Goal: Transaction & Acquisition: Purchase product/service

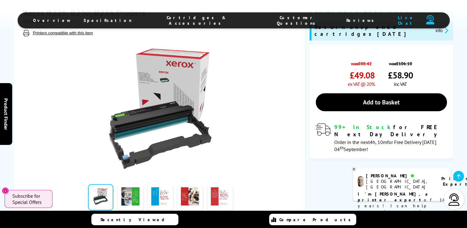
scroll to position [154, 0]
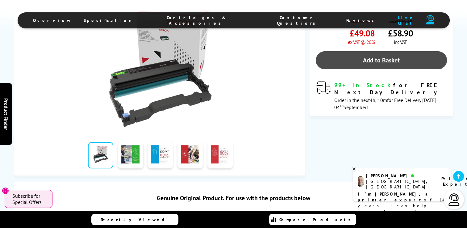
click at [388, 59] on link "Add to Basket" at bounding box center [381, 60] width 131 height 18
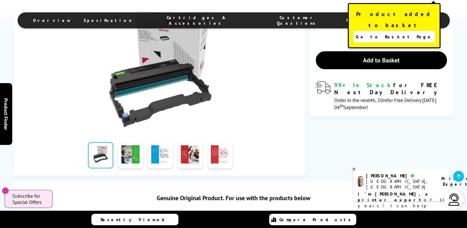
click at [425, 31] on link "Go to Basket Page" at bounding box center [393, 37] width 81 height 12
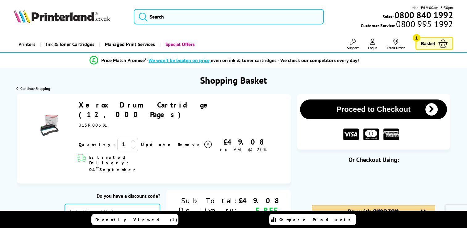
scroll to position [62, 0]
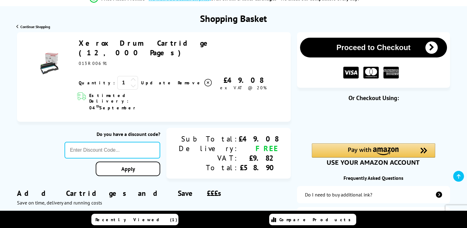
click at [160, 142] on div at bounding box center [112, 142] width 96 height 0
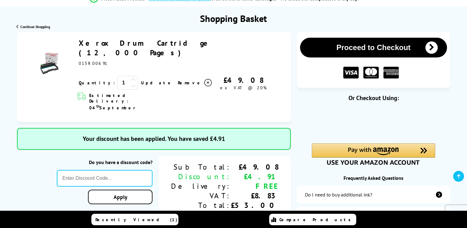
type input "666"
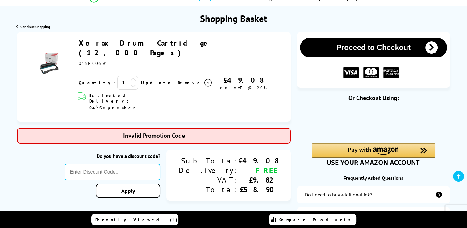
type input "FRPER10"
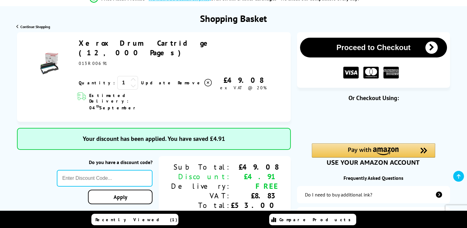
type input "666"
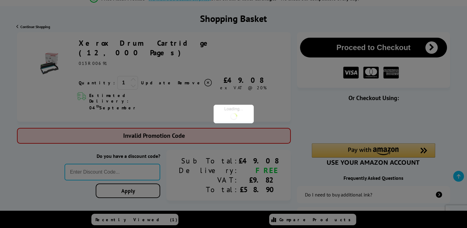
type input "STORY10"
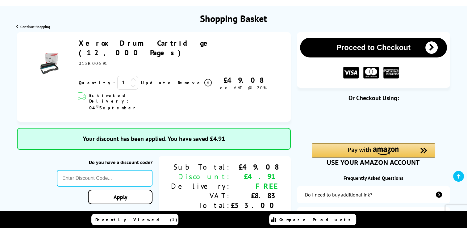
type input "666"
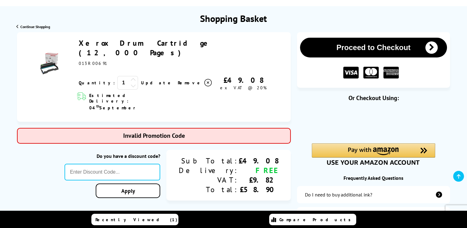
type input "5FOR50"
type input "KLCAB10"
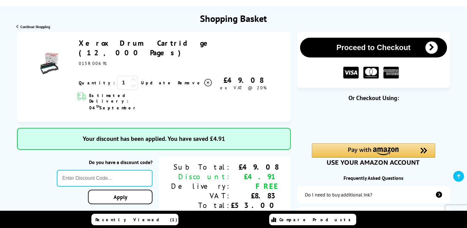
type input "666"
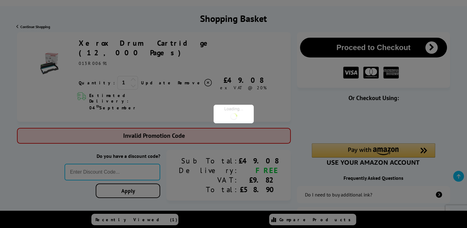
type input "FLASH5"
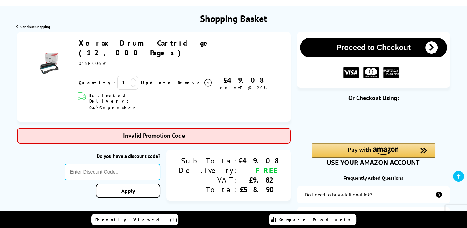
type input "666"
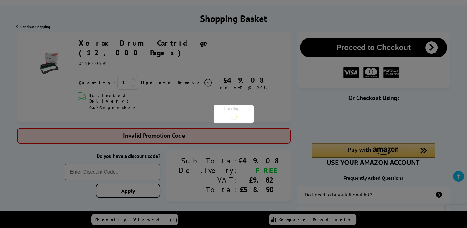
type input "Q2CL100"
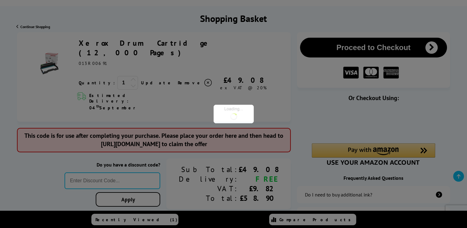
type input "666"
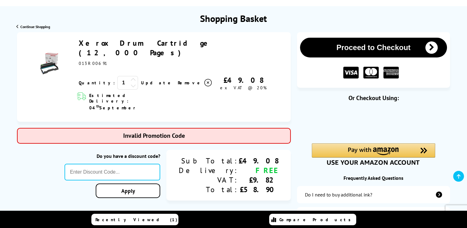
type input "CANON10"
type input "666"
type input "AUGUST10"
type input "666"
type input "AUGUST5"
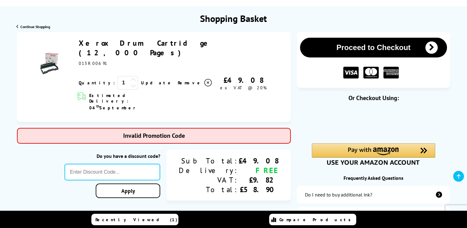
type input "666"
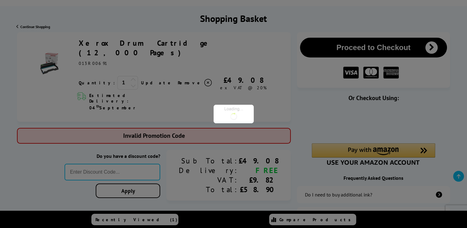
type input "GSFIVEPR"
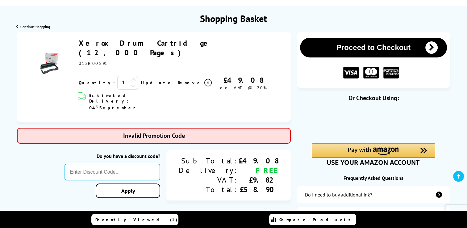
type input "666"
type input "BACK2SCHOOL"
type input "666"
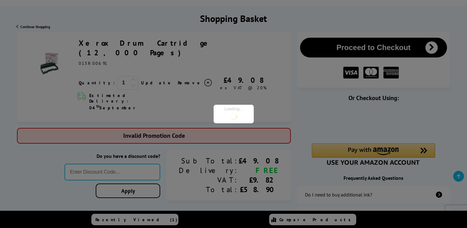
type input "PRINTER5"
type input "666"
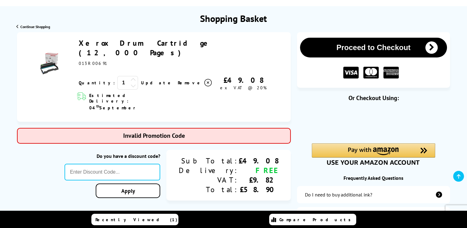
type input "WELCOME5"
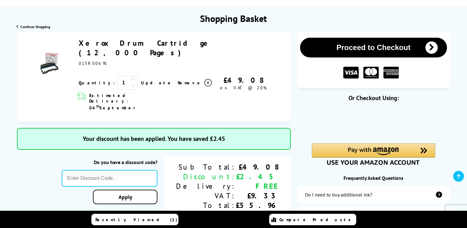
type input "666"
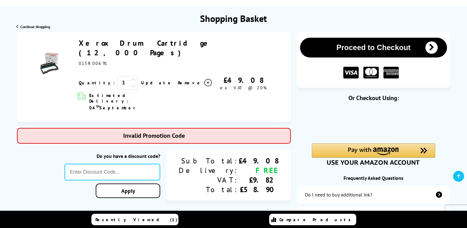
type input "XEROXTEN"
type input "666"
type input "POPFIVE"
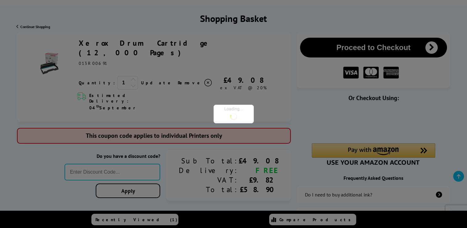
type input "666"
type input "MVC10"
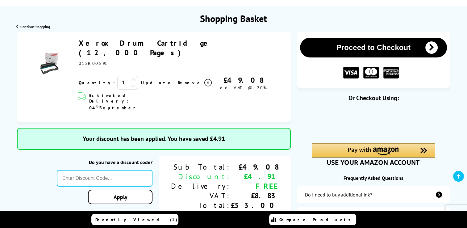
paste input "MVC10"
type input "MVC10"
click at [164, 179] on div "Proceed to Checkout Shopping Basket ex VAT @ 20% 1 Update ex VAT @ 20%" at bounding box center [233, 213] width 467 height 363
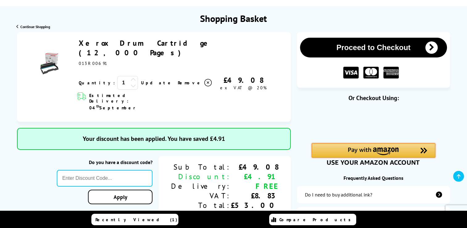
click at [357, 151] on img "Amazon Pay - Use your Amazon account" at bounding box center [373, 151] width 51 height 8
